Goal: Information Seeking & Learning: Find specific fact

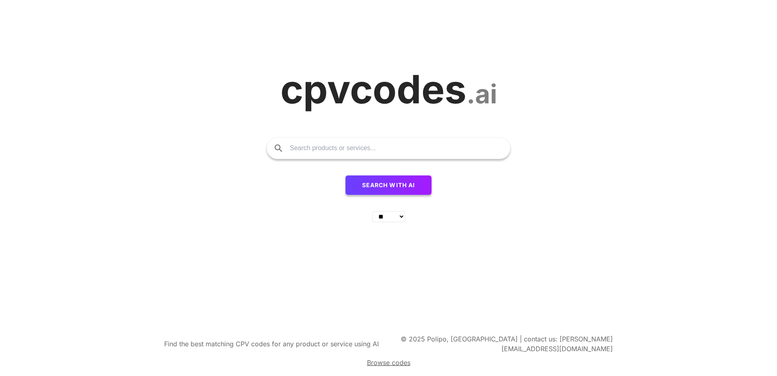
select select "**"
click at [309, 151] on input "text" at bounding box center [396, 147] width 212 height 21
type input "kadastr"
click at [359, 183] on button "Search with AI" at bounding box center [389, 185] width 87 height 20
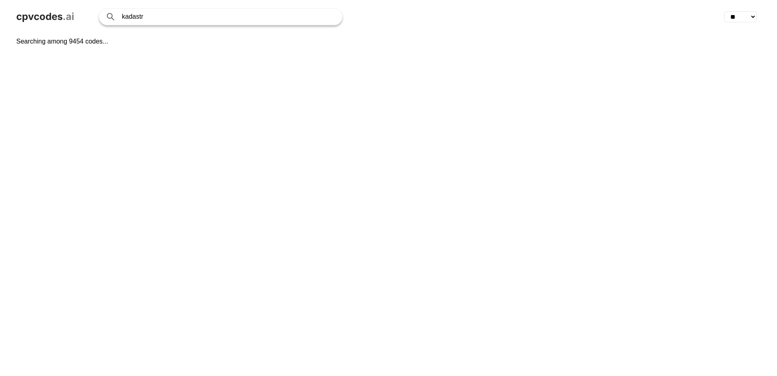
select select "**"
click at [150, 17] on input "kadastr" at bounding box center [228, 17] width 212 height 16
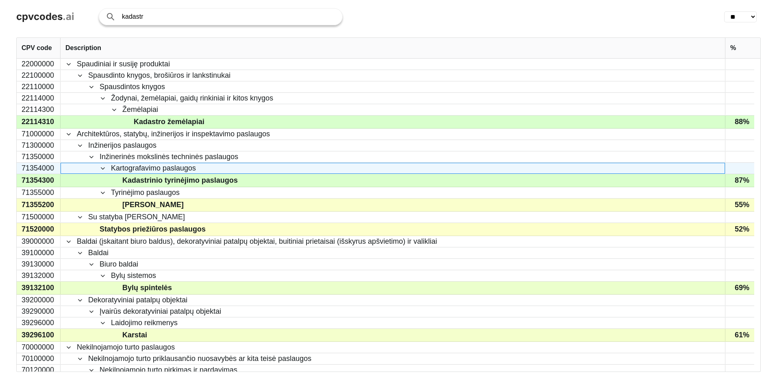
click at [101, 169] on span at bounding box center [103, 168] width 7 height 7
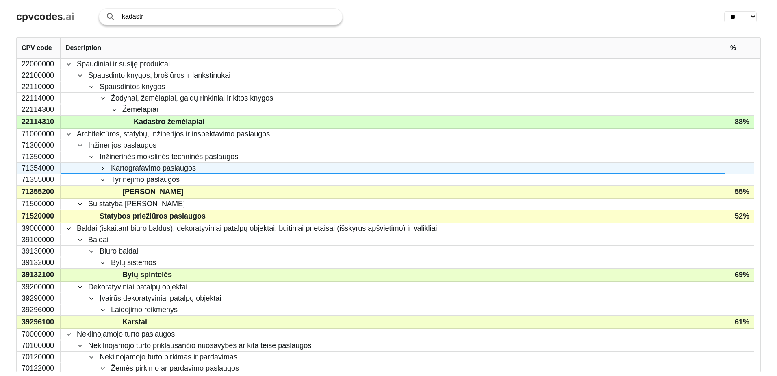
click at [101, 169] on span at bounding box center [103, 168] width 7 height 7
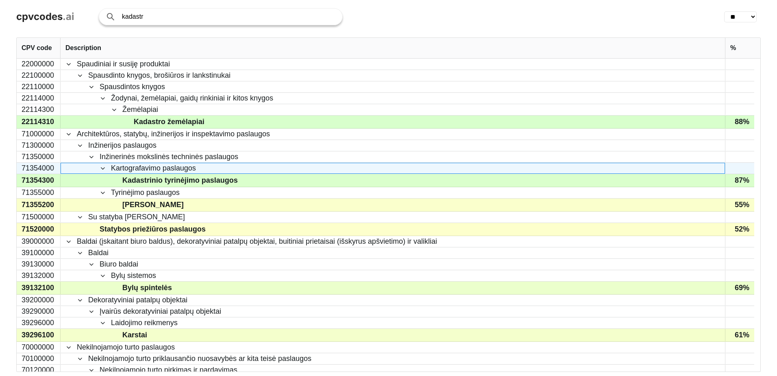
click at [102, 167] on span at bounding box center [103, 168] width 7 height 7
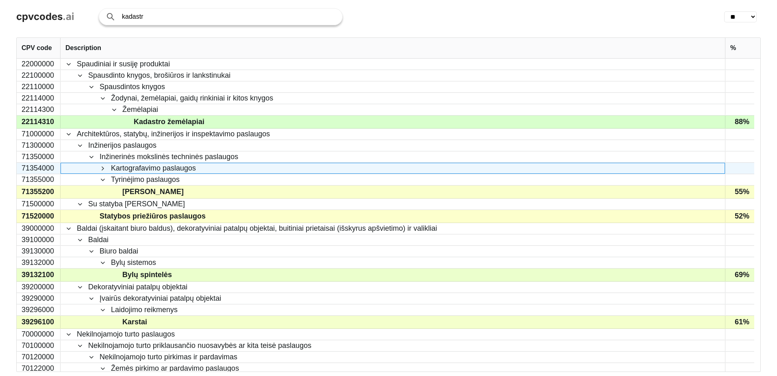
click at [102, 167] on span at bounding box center [103, 168] width 7 height 7
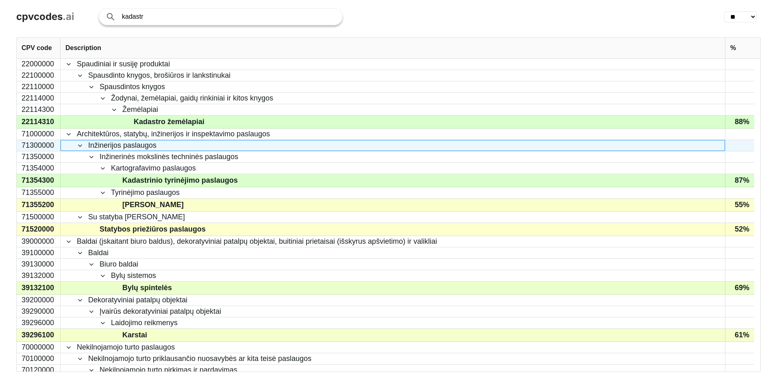
click at [80, 146] on span at bounding box center [80, 145] width 7 height 7
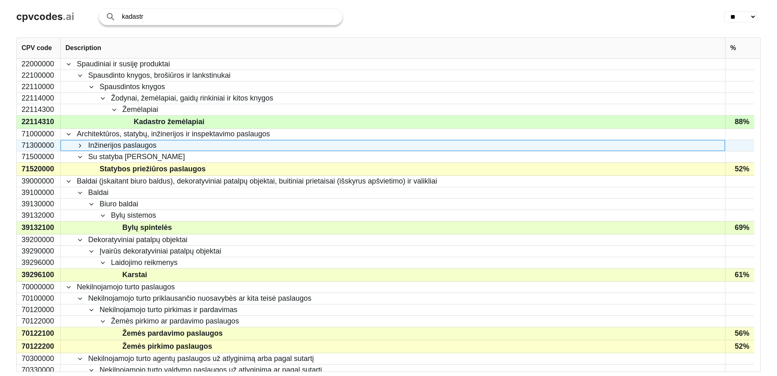
click at [80, 146] on span at bounding box center [80, 145] width 7 height 7
